Goal: Ask a question

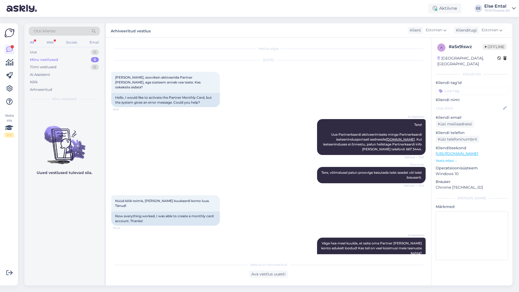
scroll to position [57, 0]
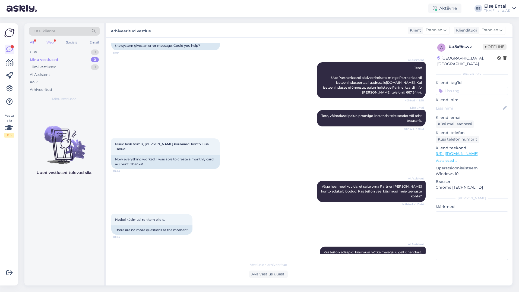
click at [52, 39] on div "Web" at bounding box center [50, 42] width 10 height 7
click at [43, 75] on div "AI Assistent" at bounding box center [40, 74] width 20 height 5
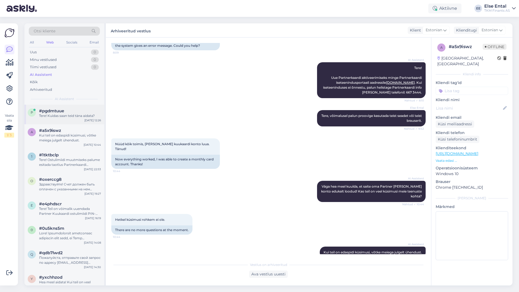
click at [66, 120] on div "p #pgdmtuue Tere! Kuidas saan teid [PERSON_NAME] aidata? [DATE] 12:26" at bounding box center [64, 115] width 80 height 20
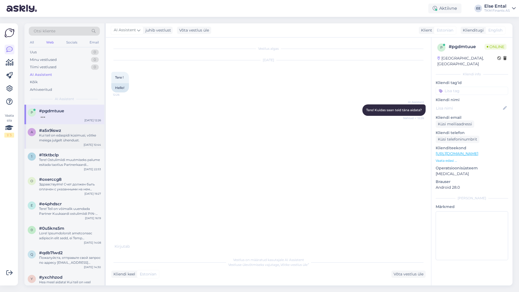
click at [50, 134] on div "Kui teil on edaspidi küsimusi, võtke meiega julgelt ühendust." at bounding box center [70, 138] width 62 height 10
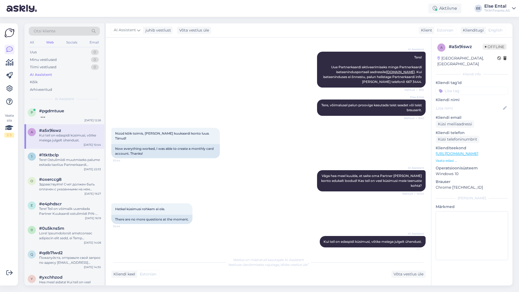
scroll to position [62, 0]
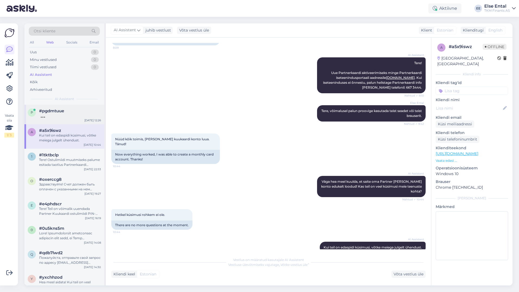
click at [56, 114] on div at bounding box center [70, 115] width 62 height 5
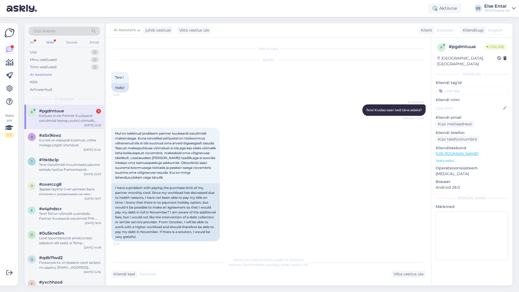
scroll to position [61, 0]
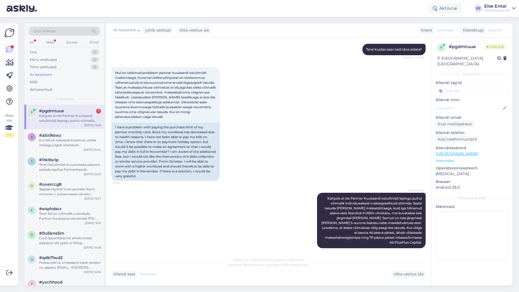
click at [75, 122] on div "Kahjuks ei ole Partner Kuukaardi ostulimiidi lepingu puhul võimalik individuaal…" at bounding box center [70, 118] width 62 height 10
click at [454, 6] on div "Aktiivne" at bounding box center [445, 9] width 33 height 10
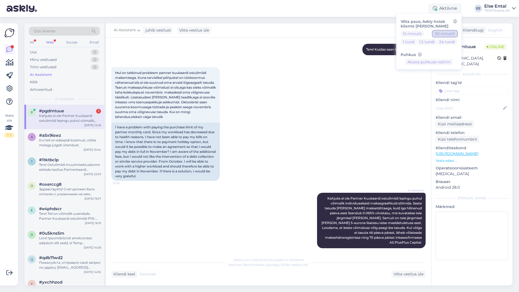
click at [448, 33] on button "30 minutit" at bounding box center [445, 34] width 24 height 6
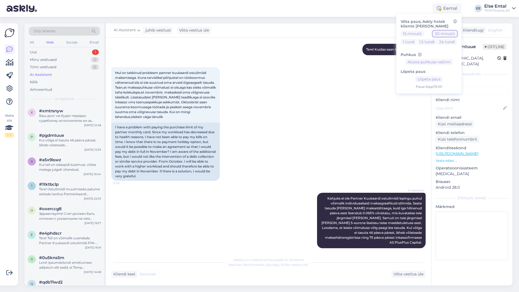
scroll to position [131, 0]
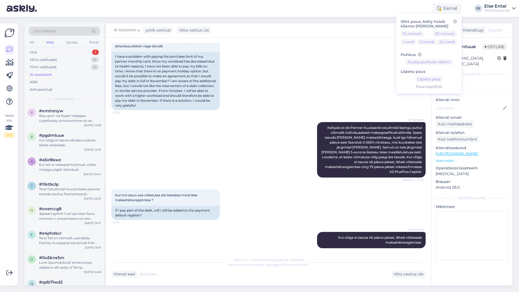
click at [183, 142] on div "AI Assistent [PERSON_NAME] ei ole Partner Kuukaardi ostulimiidi lepingu puhul v…" at bounding box center [268, 149] width 315 height 67
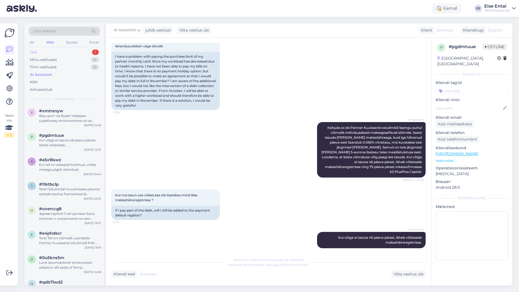
click at [50, 49] on div "Uus 1" at bounding box center [64, 52] width 71 height 8
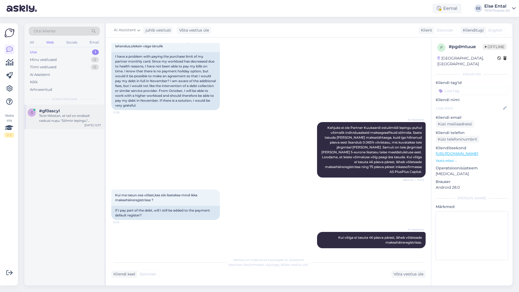
click at [54, 122] on div "Tere! Mõistan, et teil on endiselt raskusi nupu "Sõlmin lepingu" leidmisega. Ed…" at bounding box center [70, 118] width 62 height 10
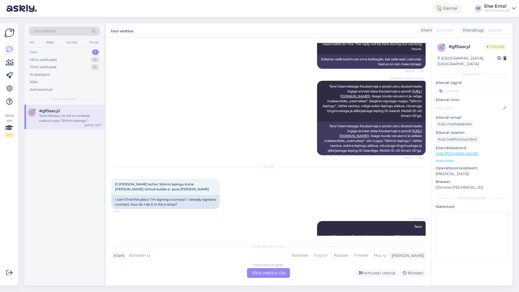
scroll to position [193, 0]
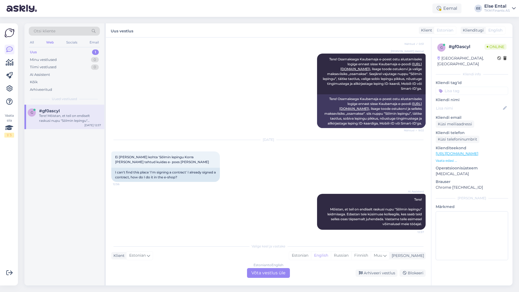
click at [265, 279] on div "Vestlus algas [DATE] Kui mul on juba kuukaart kuidas käituda e- poes kui soovid…" at bounding box center [268, 161] width 325 height 248
click at [265, 276] on div "Estonian to English Võta vestlus üle" at bounding box center [268, 273] width 43 height 10
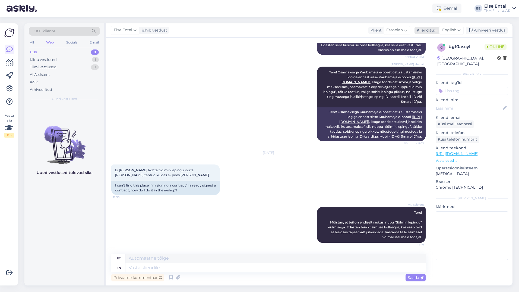
click at [453, 29] on span "English" at bounding box center [449, 30] width 14 height 6
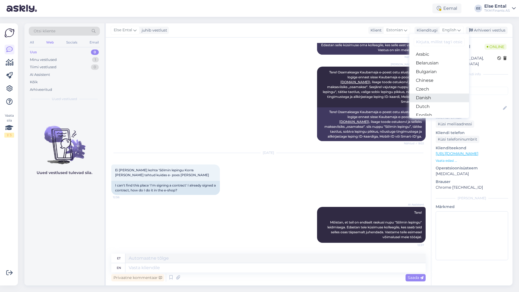
scroll to position [27, 0]
click at [434, 98] on link "Estonian" at bounding box center [440, 96] width 60 height 9
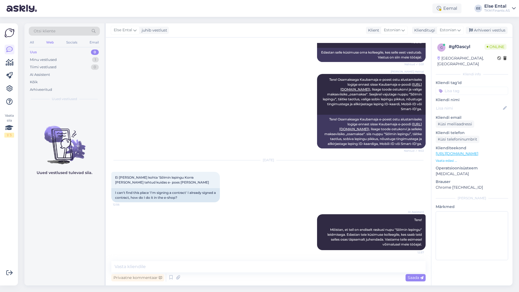
scroll to position [173, 0]
click at [450, 238] on textarea at bounding box center [472, 235] width 73 height 49
click at [247, 239] on div "AI Assistent Tere! Mõistan, et teil on endiselt raskusi nupu "Sõlmin lepingu" l…" at bounding box center [268, 232] width 315 height 48
click at [155, 261] on textarea at bounding box center [268, 266] width 315 height 11
drag, startPoint x: 172, startPoint y: 186, endPoint x: 116, endPoint y: 178, distance: 56.0
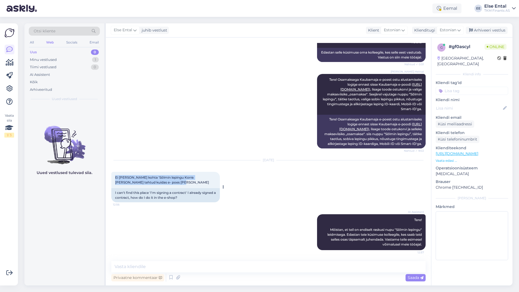
click at [116, 178] on div "Ei [PERSON_NAME] kohta 'Sõlmin lepingu Korra [PERSON_NAME] tehtud kuidas e- poe…" at bounding box center [165, 180] width 109 height 16
click at [168, 180] on div "Ei [PERSON_NAME] kohta 'Sõlmin lepingu Korra [PERSON_NAME] tehtud kuidas e- poe…" at bounding box center [165, 180] width 109 height 16
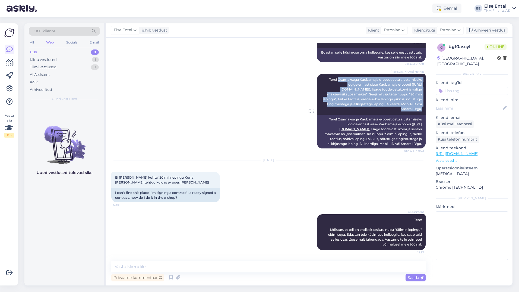
drag, startPoint x: 334, startPoint y: 79, endPoint x: 418, endPoint y: 109, distance: 89.9
click at [418, 109] on div "[PERSON_NAME] Heinat Tere! Osamaksega Kaubamaja e-poest ostu alustamiseks logig…" at bounding box center [371, 94] width 109 height 41
drag, startPoint x: 418, startPoint y: 109, endPoint x: 385, endPoint y: 99, distance: 35.0
copy span "Osamaksega Kaubamaja e-poest ostu alustamiseks logige ennast sisse Kaubamaja e-…"
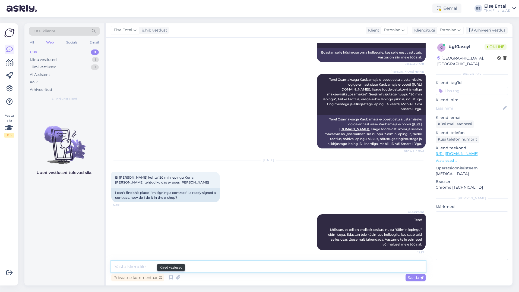
click at [165, 270] on textarea at bounding box center [268, 266] width 315 height 11
paste textarea "Osamaksega Kaubamaja e-poest ostu alustamiseks logige ennast sisse Kaubamaja e-…"
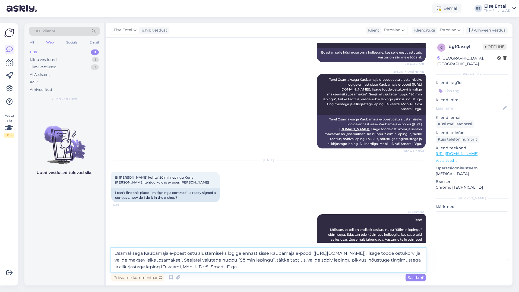
click at [304, 267] on textarea "Osamaksega Kaubamaja e-poest ostu alustamiseks logige ennast sisse Kaubamaja e-…" at bounding box center [268, 259] width 315 height 25
type textarea "Osamaksega Kaubamaja e-poest ostu alustamiseks logige ennast sisse Kaubamaja e-…"
click at [414, 276] on span "Saada" at bounding box center [416, 277] width 16 height 5
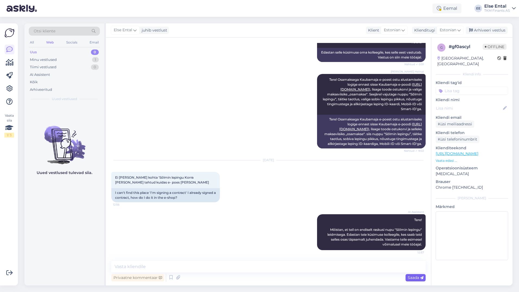
scroll to position [225, 0]
